Goal: Check status

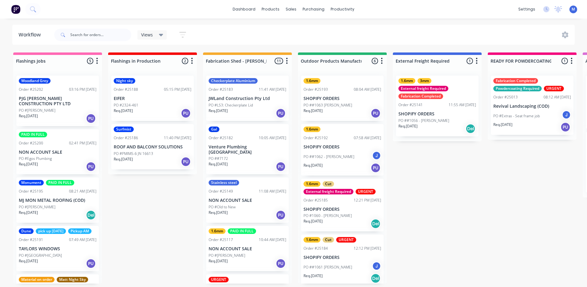
click at [53, 106] on div "Woodland Grey Order #25202 03:16 PM [DATE] PJG [PERSON_NAME] CONSTRUCTION PTY L…" at bounding box center [57, 100] width 83 height 51
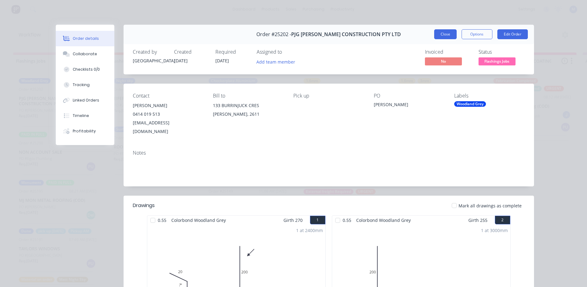
click at [439, 34] on button "Close" at bounding box center [445, 34] width 22 height 10
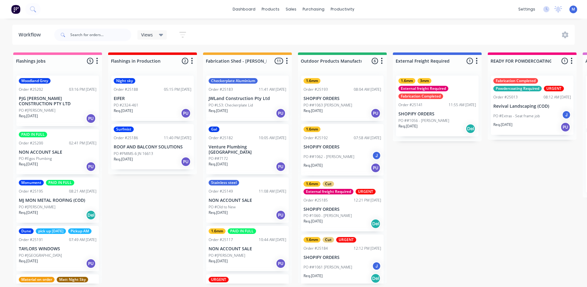
scroll to position [52, 0]
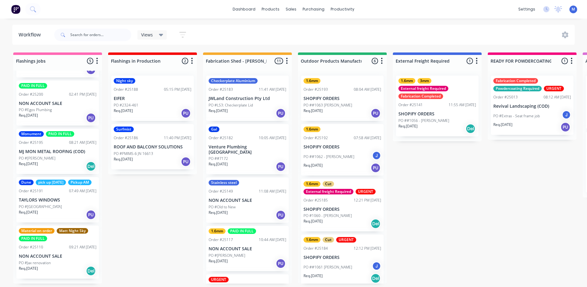
click at [55, 161] on div "Req. 13/10/25 Del" at bounding box center [58, 166] width 78 height 10
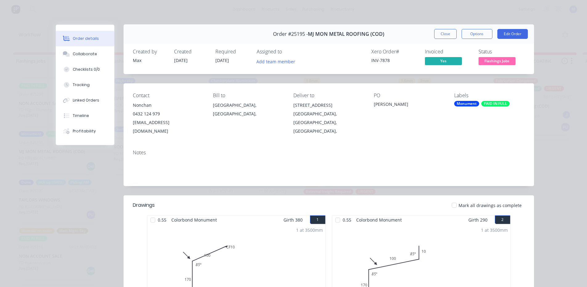
scroll to position [0, 0]
click at [479, 34] on button "Options" at bounding box center [477, 34] width 31 height 10
click at [460, 62] on div "Work Order" at bounding box center [460, 62] width 54 height 9
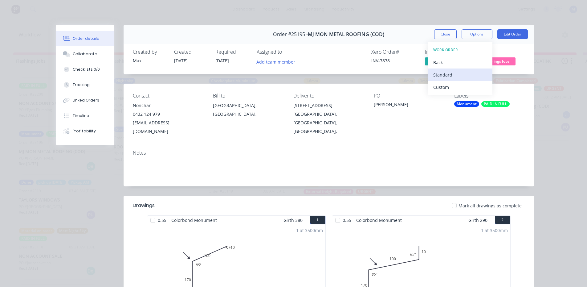
click at [455, 73] on div "Standard" at bounding box center [460, 74] width 54 height 9
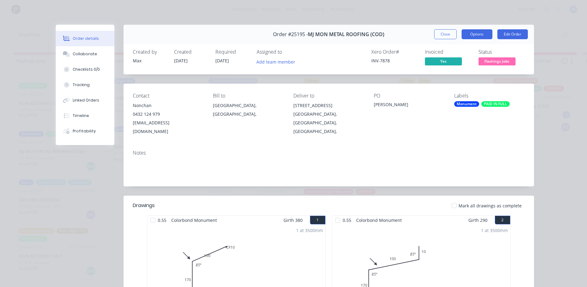
click at [472, 38] on button "Options" at bounding box center [477, 34] width 31 height 10
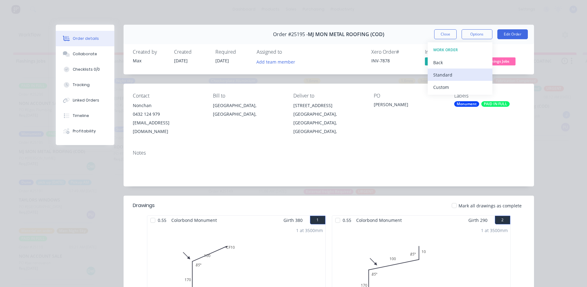
click at [459, 77] on div "Standard" at bounding box center [460, 74] width 54 height 9
click at [445, 34] on button "Close" at bounding box center [445, 34] width 22 height 10
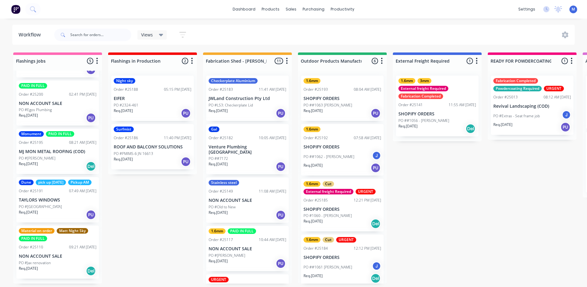
click at [62, 209] on div "PO #[GEOGRAPHIC_DATA]" at bounding box center [58, 207] width 78 height 6
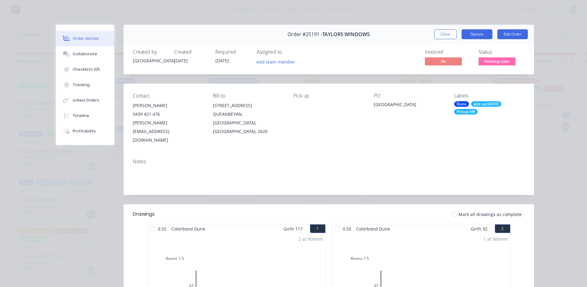
click at [476, 35] on button "Options" at bounding box center [477, 34] width 31 height 10
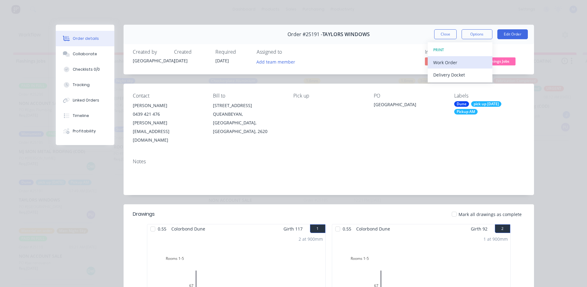
click at [455, 61] on div "Work Order" at bounding box center [460, 62] width 54 height 9
click at [452, 74] on div "Standard" at bounding box center [460, 74] width 54 height 9
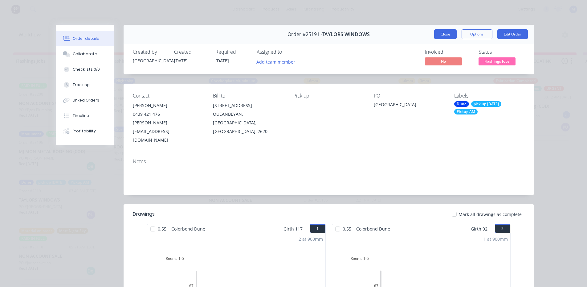
click at [450, 36] on button "Close" at bounding box center [445, 34] width 22 height 10
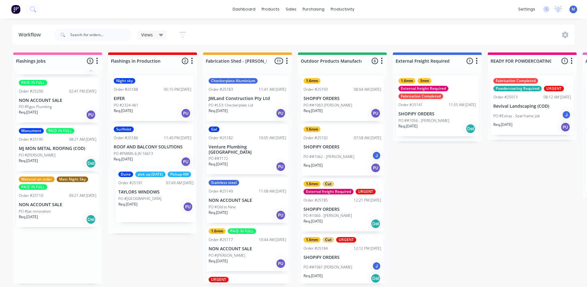
drag, startPoint x: 66, startPoint y: 215, endPoint x: 167, endPoint y: 208, distance: 101.3
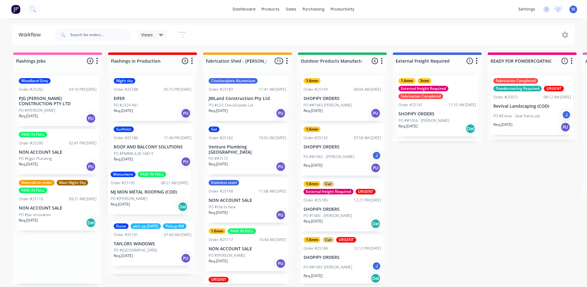
drag, startPoint x: 59, startPoint y: 214, endPoint x: 157, endPoint y: 205, distance: 97.8
click at [53, 156] on div "PO #Egos Plumbing" at bounding box center [58, 159] width 78 height 6
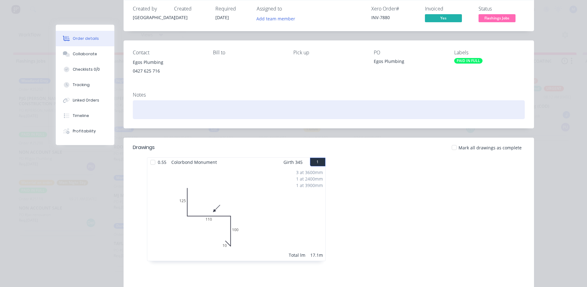
scroll to position [0, 0]
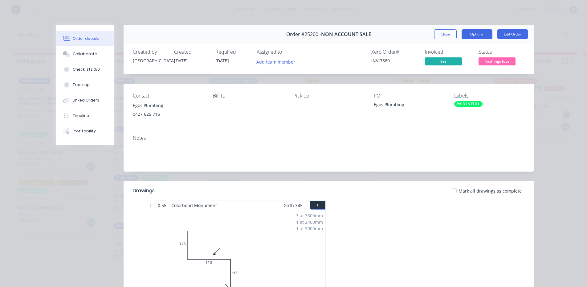
click at [482, 31] on button "Options" at bounding box center [477, 34] width 31 height 10
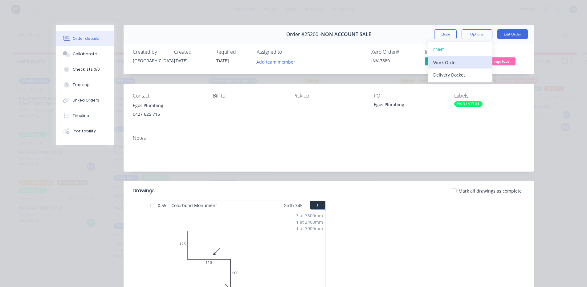
click at [461, 60] on div "Work Order" at bounding box center [460, 62] width 54 height 9
click at [462, 73] on div "Standard" at bounding box center [460, 74] width 54 height 9
click at [438, 35] on button "Close" at bounding box center [445, 34] width 22 height 10
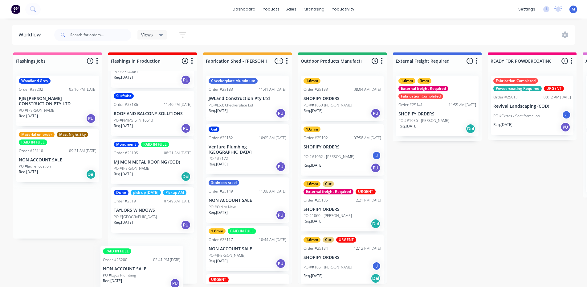
scroll to position [42, 0]
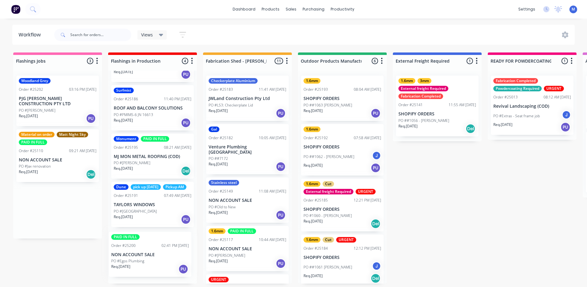
drag, startPoint x: 55, startPoint y: 158, endPoint x: 153, endPoint y: 263, distance: 143.5
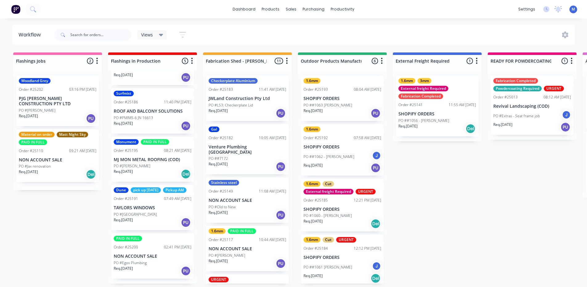
scroll to position [39, 0]
click at [62, 104] on p "PJG [PERSON_NAME] CONSTRUCTION PTY LTD" at bounding box center [58, 101] width 78 height 10
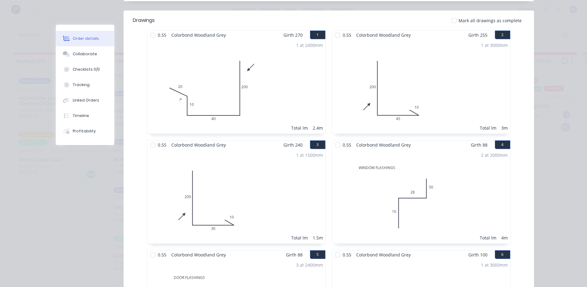
scroll to position [0, 0]
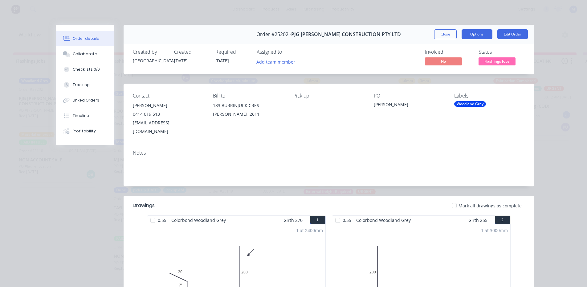
click at [475, 33] on button "Options" at bounding box center [477, 34] width 31 height 10
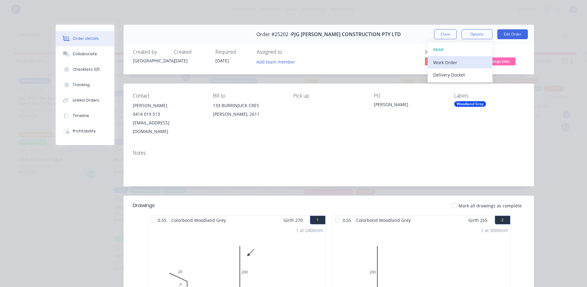
click at [451, 60] on div "Work Order" at bounding box center [460, 62] width 54 height 9
click at [455, 78] on div "Standard" at bounding box center [460, 74] width 54 height 9
click at [441, 34] on button "Close" at bounding box center [445, 34] width 22 height 10
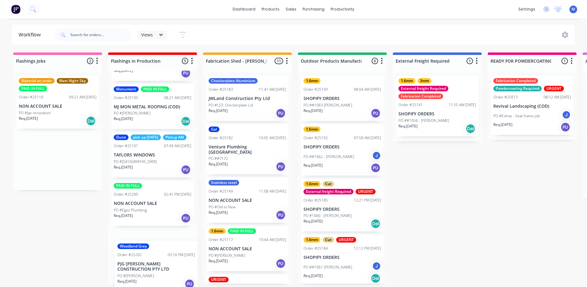
scroll to position [96, 0]
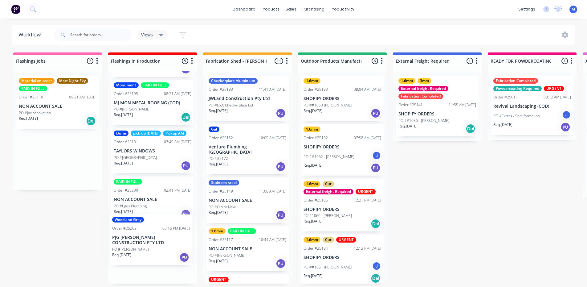
drag, startPoint x: 68, startPoint y: 115, endPoint x: 164, endPoint y: 255, distance: 170.4
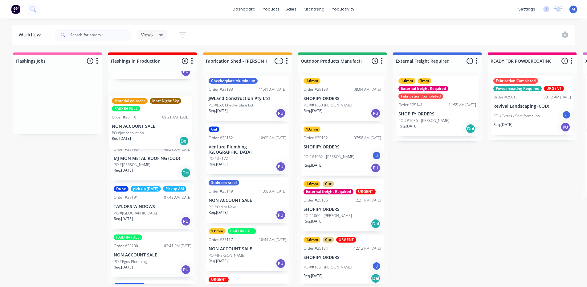
scroll to position [88, 0]
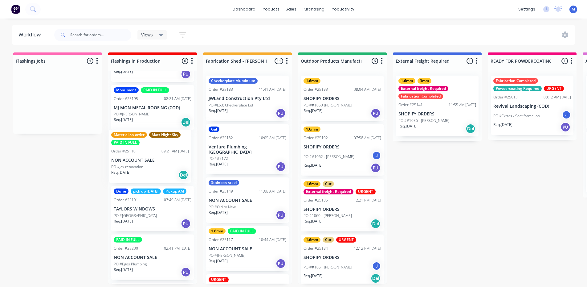
drag, startPoint x: 63, startPoint y: 117, endPoint x: 157, endPoint y: 173, distance: 109.7
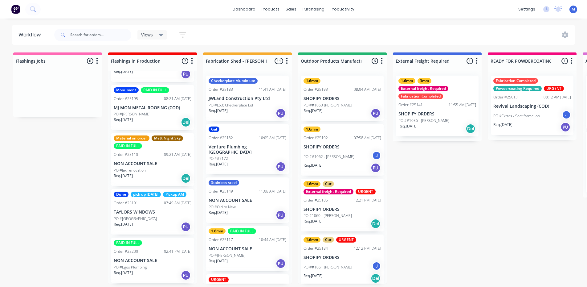
click at [160, 169] on div "PO #Jax renovation" at bounding box center [153, 170] width 78 height 6
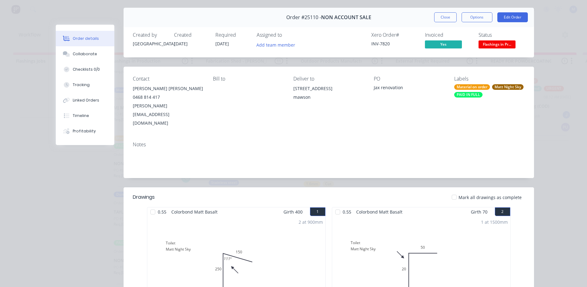
scroll to position [0, 0]
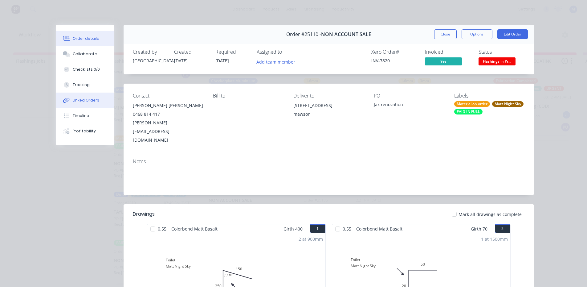
click at [89, 103] on button "Linked Orders" at bounding box center [85, 99] width 59 height 15
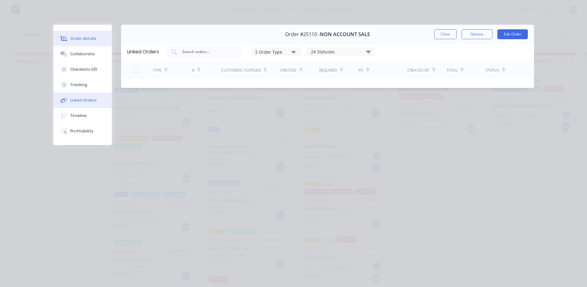
click at [89, 38] on div "Order details" at bounding box center [83, 39] width 26 height 6
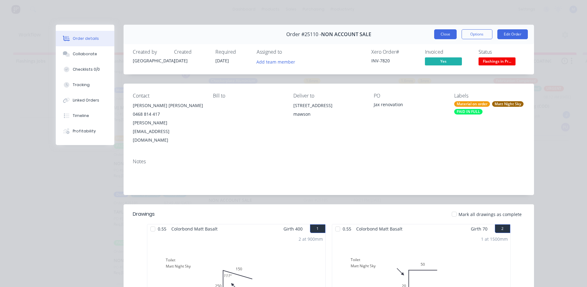
click at [436, 34] on button "Close" at bounding box center [445, 34] width 22 height 10
